Goal: Navigation & Orientation: Understand site structure

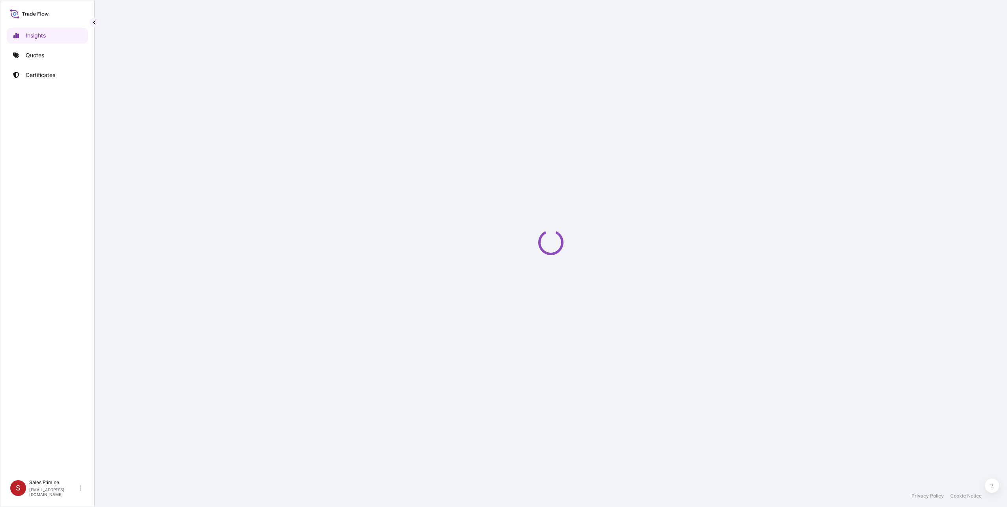
select select "2025"
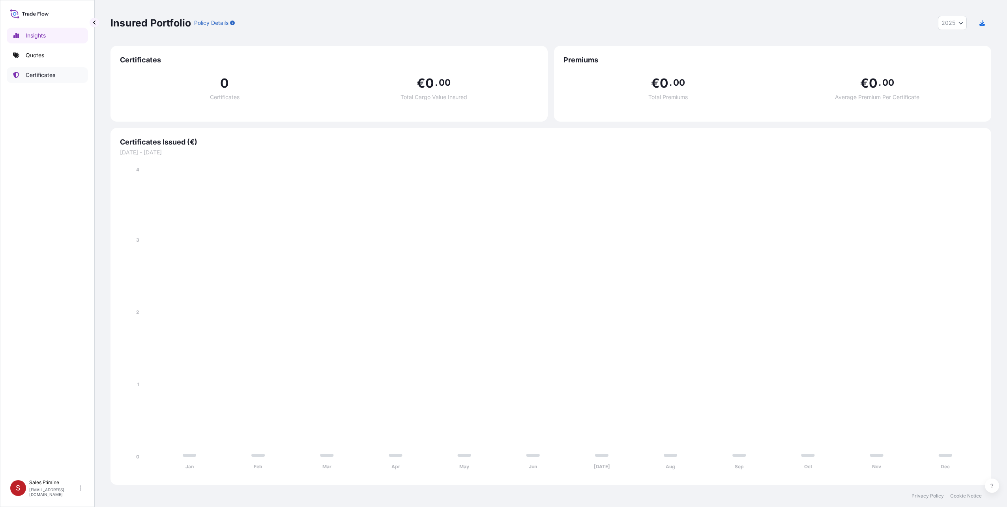
click at [33, 73] on p "Certificates" at bounding box center [41, 75] width 30 height 8
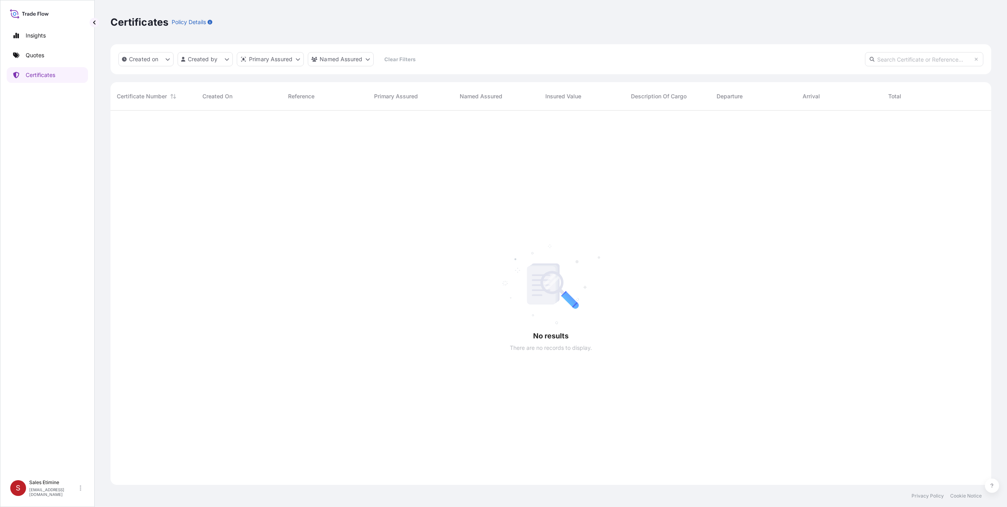
scroll to position [397, 875]
click at [169, 58] on icon "createdOn Filter options" at bounding box center [167, 59] width 5 height 5
click at [129, 109] on div "Select Option" at bounding box center [129, 110] width 7 height 7
click at [200, 246] on div at bounding box center [551, 298] width 881 height 374
click at [28, 37] on p "Insights" at bounding box center [36, 36] width 20 height 8
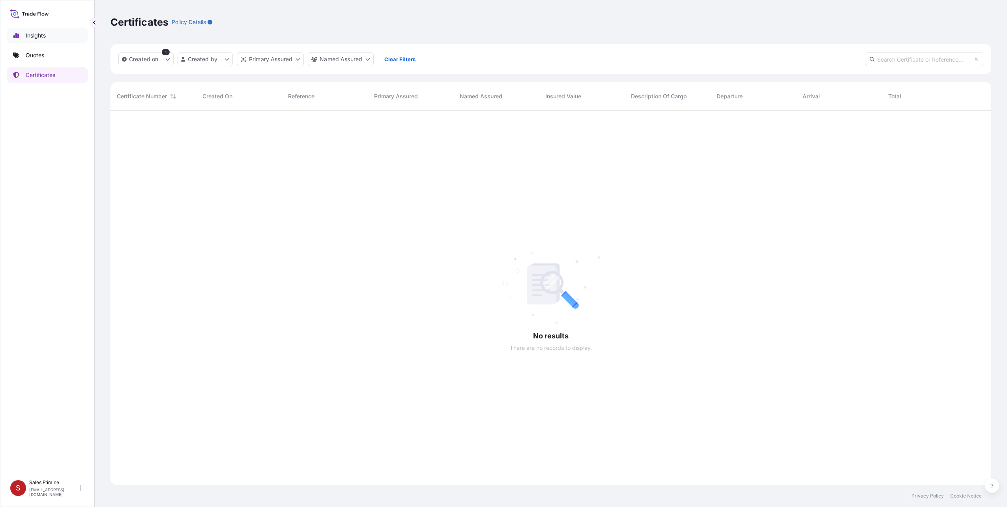
select select "2025"
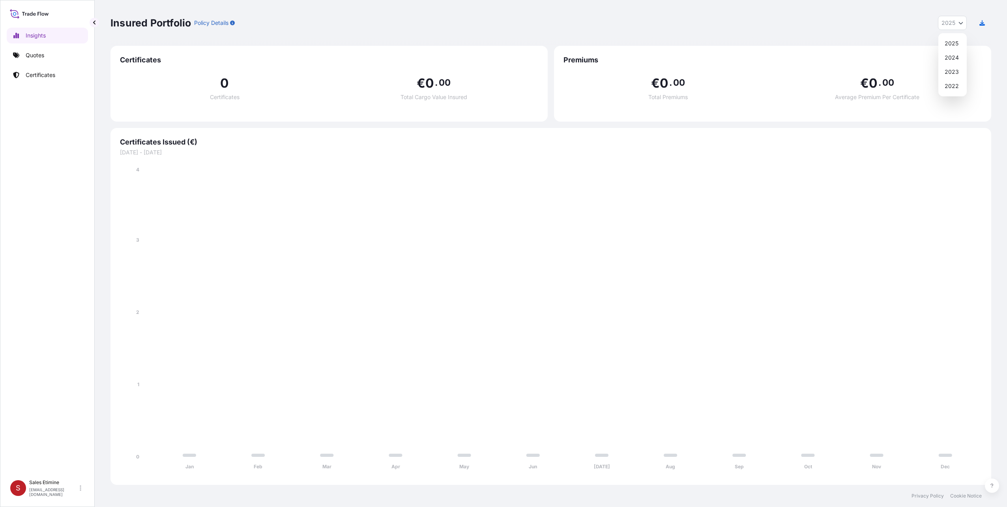
click at [962, 23] on icon "Year Selector" at bounding box center [961, 23] width 4 height 2
click at [951, 55] on div "2024" at bounding box center [953, 58] width 22 height 14
click at [961, 21] on icon "Year Selector" at bounding box center [961, 23] width 5 height 5
click at [957, 39] on div "2025" at bounding box center [953, 43] width 23 height 14
click at [43, 73] on p "Certificates" at bounding box center [41, 75] width 30 height 8
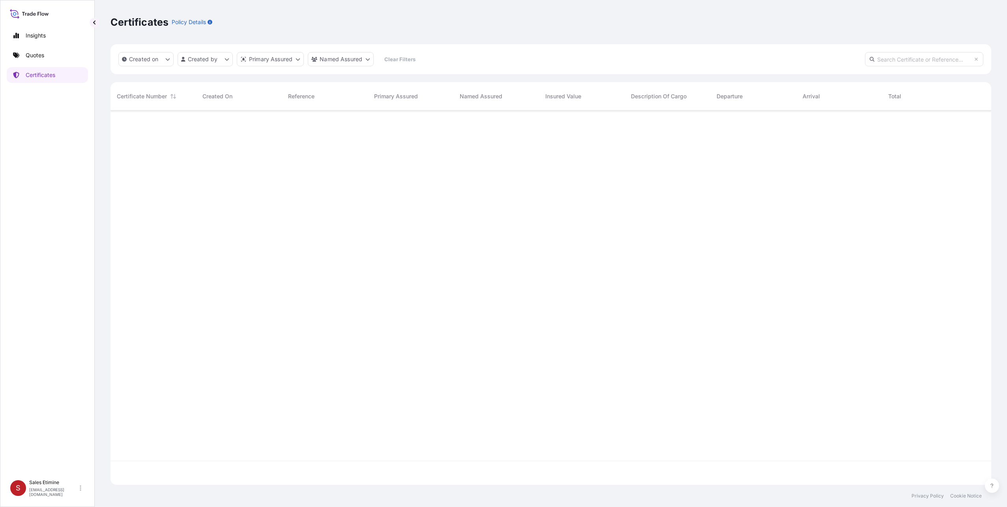
scroll to position [397, 875]
click at [20, 13] on icon at bounding box center [29, 13] width 39 height 11
select select "2025"
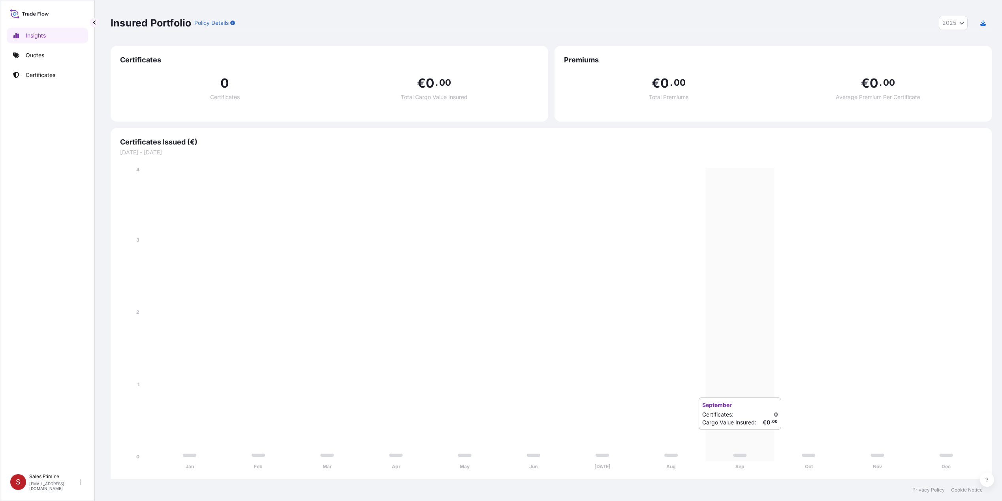
click at [738, 436] on icon "Jan Feb Mar Apr May Jun [DATE] Aug Sep Oct Nov Dec 0 1 2 3 4" at bounding box center [551, 320] width 862 height 309
click at [733, 173] on icon "Jan Feb Mar Apr May Jun [DATE] Aug Sep Oct Nov Dec 0 1 2 3 4" at bounding box center [551, 320] width 862 height 309
click at [28, 56] on p "Quotes" at bounding box center [35, 55] width 19 height 8
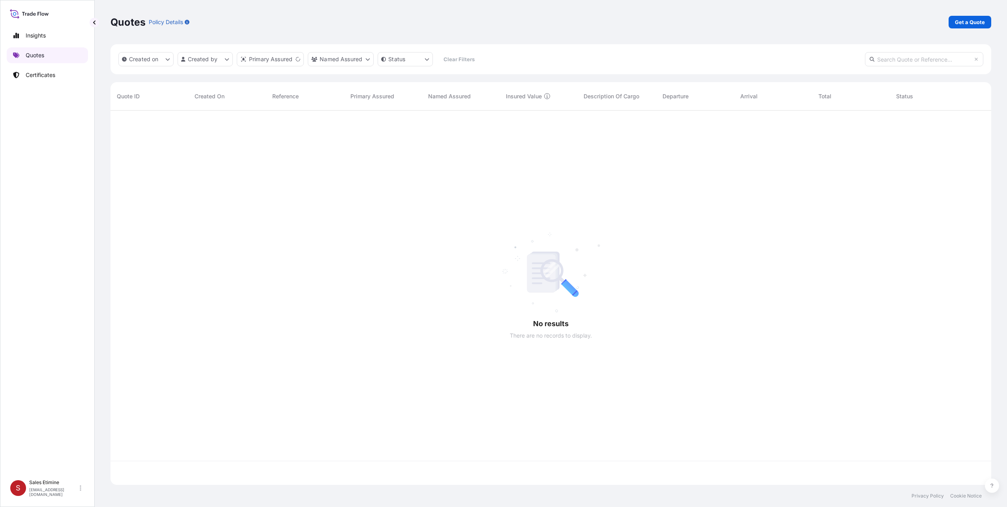
scroll to position [373, 875]
click at [34, 75] on p "Certificates" at bounding box center [41, 75] width 30 height 8
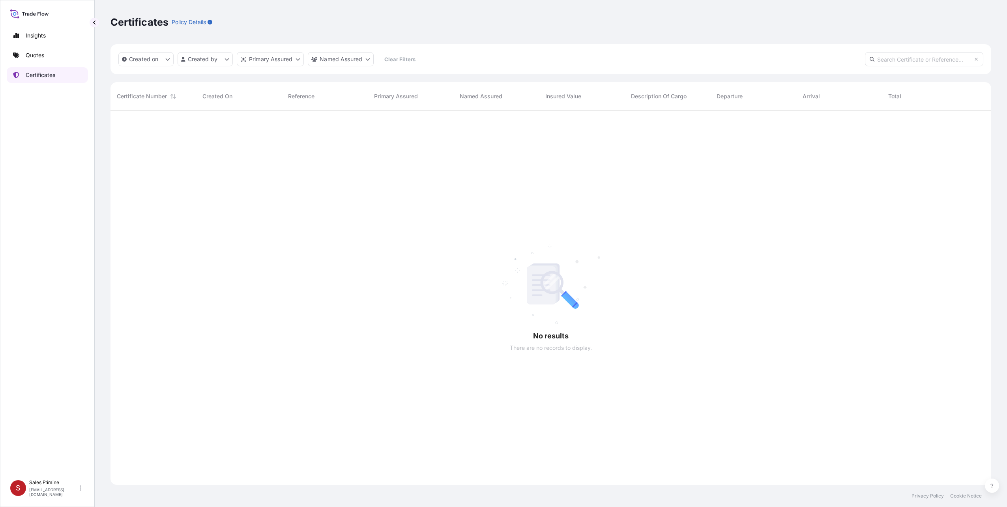
drag, startPoint x: 51, startPoint y: 77, endPoint x: 15, endPoint y: 151, distance: 81.7
click at [14, 149] on div "Insights Quotes Certificates" at bounding box center [47, 248] width 81 height 455
click at [290, 60] on html "Insights Quotes Certificates S Sales Etimine [EMAIL_ADDRESS][DOMAIN_NAME] Certi…" at bounding box center [503, 253] width 1007 height 507
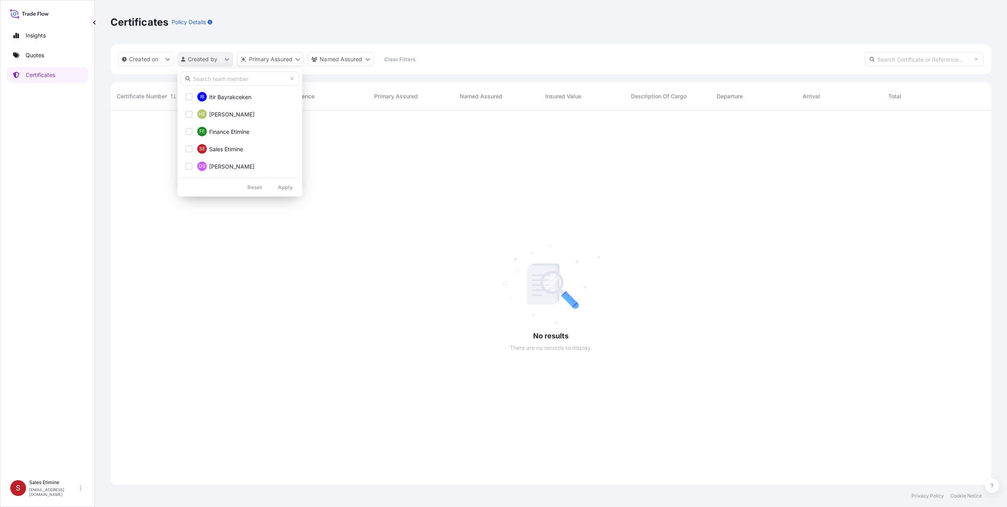
click at [217, 57] on html "Insights Quotes Certificates S Sales Etimine [EMAIL_ADDRESS][DOMAIN_NAME] Certi…" at bounding box center [503, 253] width 1007 height 507
click at [306, 235] on html "Insights Quotes Certificates S Sales Etimine [EMAIL_ADDRESS][DOMAIN_NAME] Certi…" at bounding box center [503, 253] width 1007 height 507
